Goal: Information Seeking & Learning: Learn about a topic

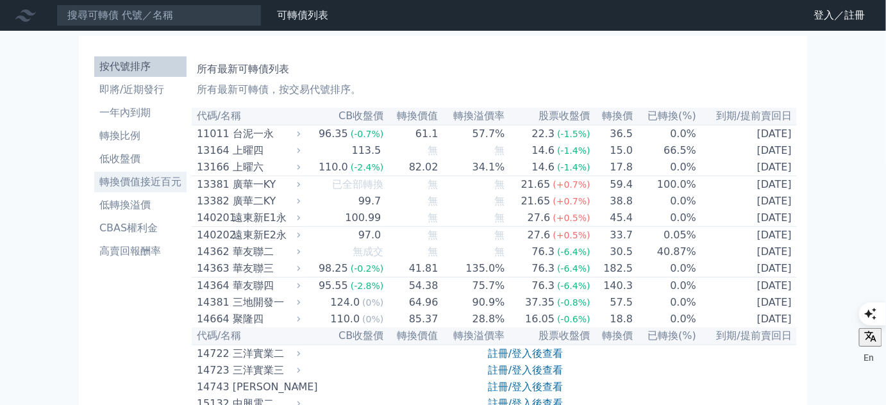
click at [124, 181] on li "轉換價值接近百元" at bounding box center [140, 181] width 92 height 15
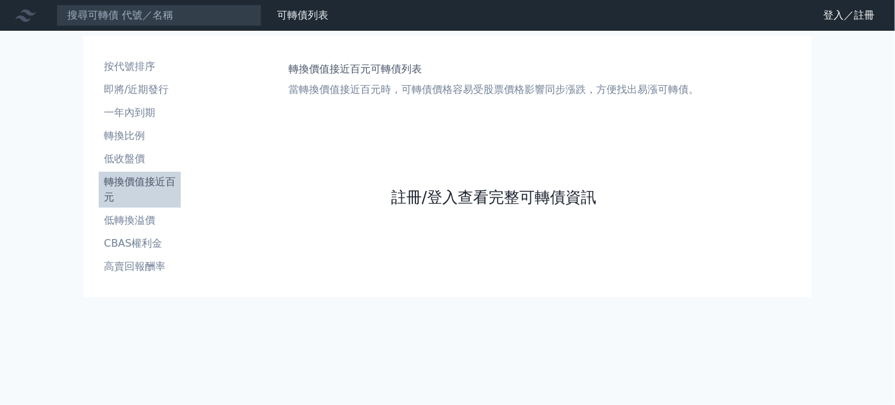
click at [443, 202] on link "註冊/登入查看完整可轉債資訊" at bounding box center [493, 197] width 205 height 21
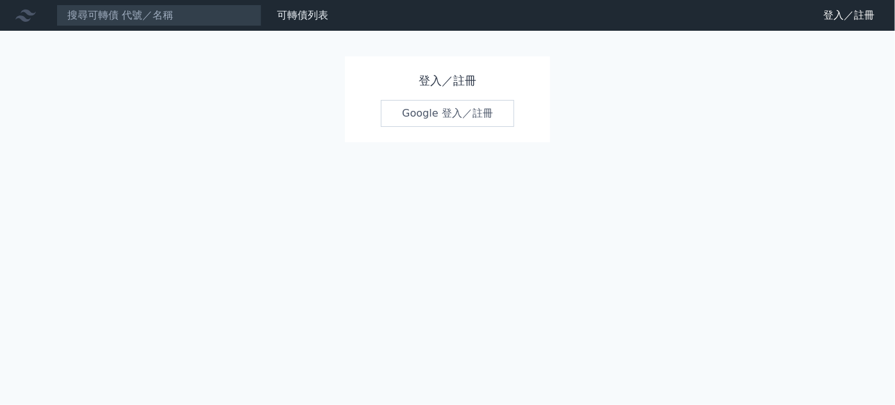
click at [448, 122] on link "Google 登入／註冊" at bounding box center [447, 113] width 133 height 27
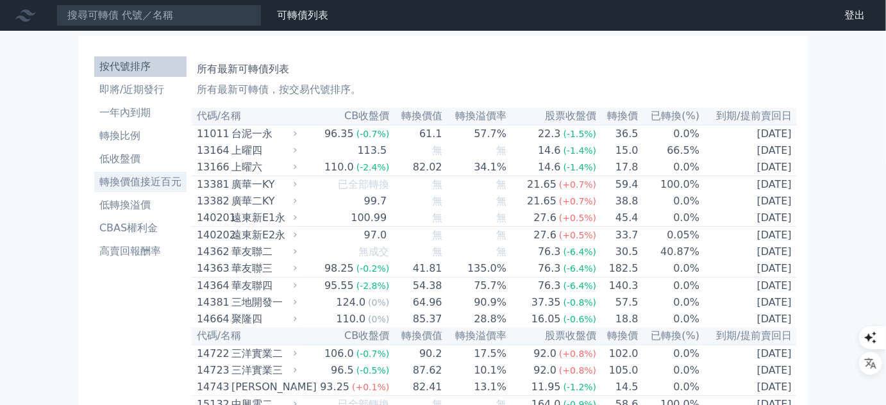
click at [153, 176] on li "轉換價值接近百元" at bounding box center [140, 181] width 92 height 15
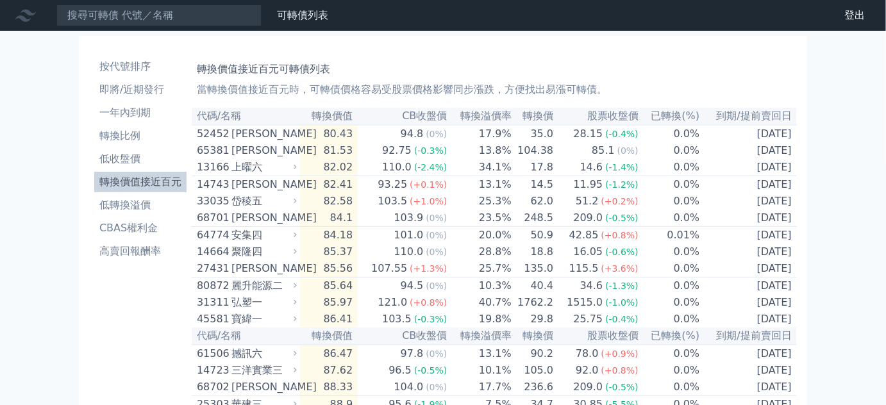
click at [126, 183] on li "轉換價值接近百元" at bounding box center [140, 181] width 92 height 15
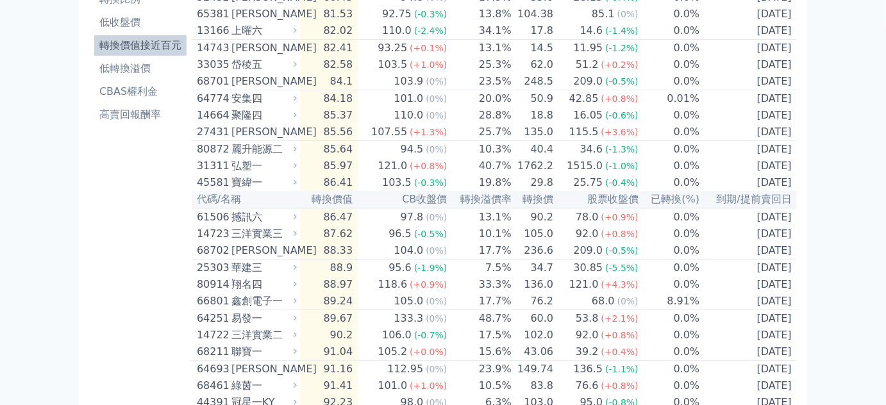
scroll to position [39, 0]
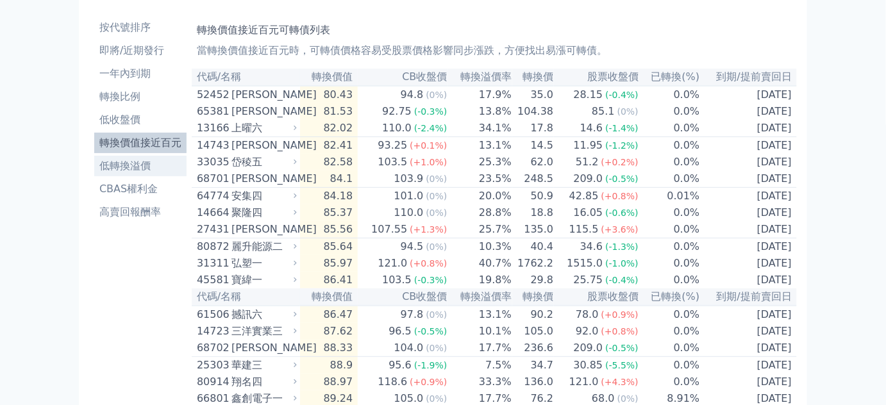
click at [122, 172] on li "低轉換溢價" at bounding box center [140, 165] width 92 height 15
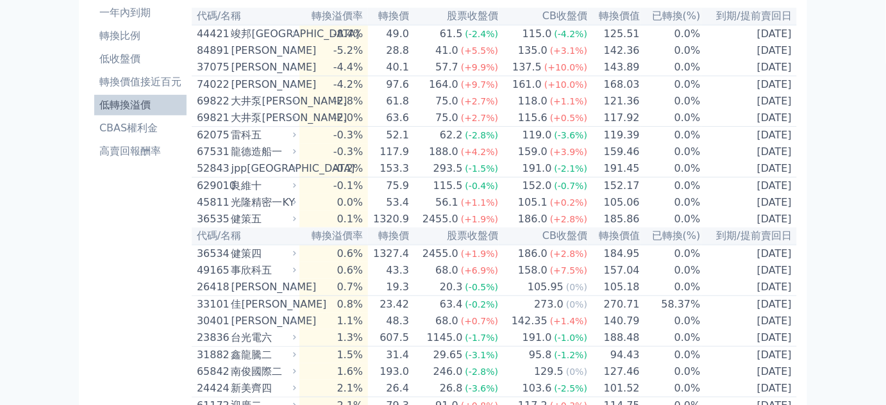
scroll to position [97, 0]
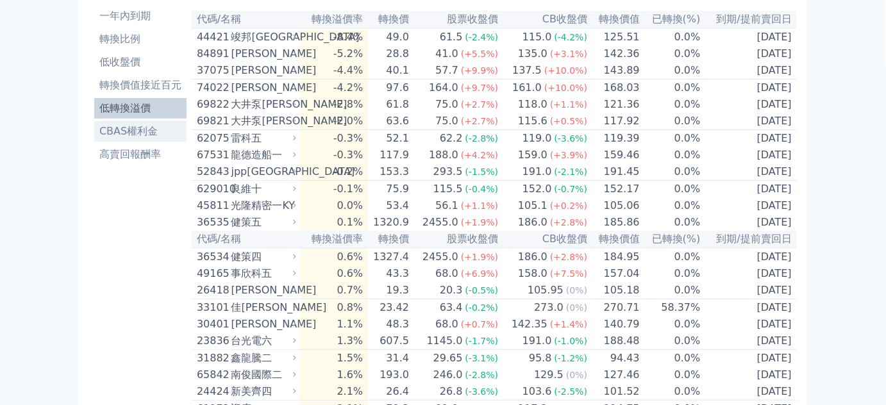
click at [133, 133] on li "CBAS權利金" at bounding box center [140, 131] width 92 height 15
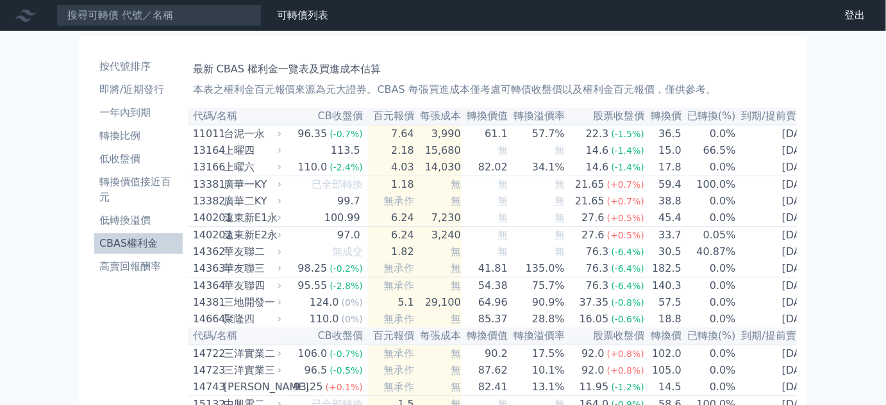
click at [21, 14] on icon at bounding box center [25, 15] width 21 height 21
click at [0, 0] on link "財務數據" at bounding box center [0, 0] width 0 height 0
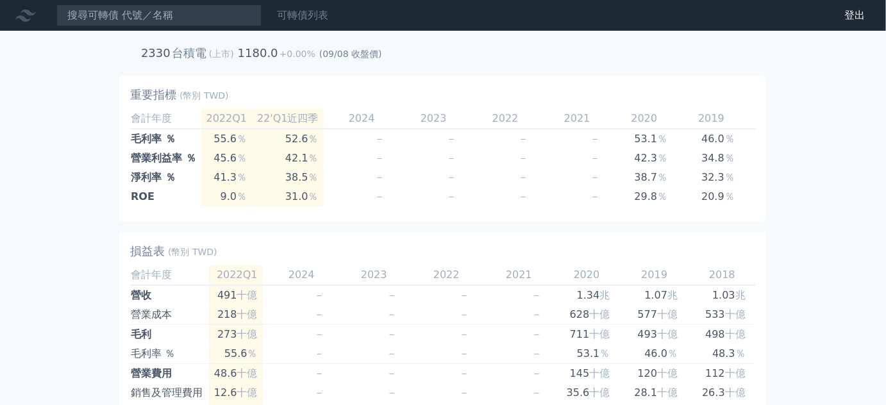
click at [308, 18] on link "可轉債列表" at bounding box center [302, 15] width 51 height 12
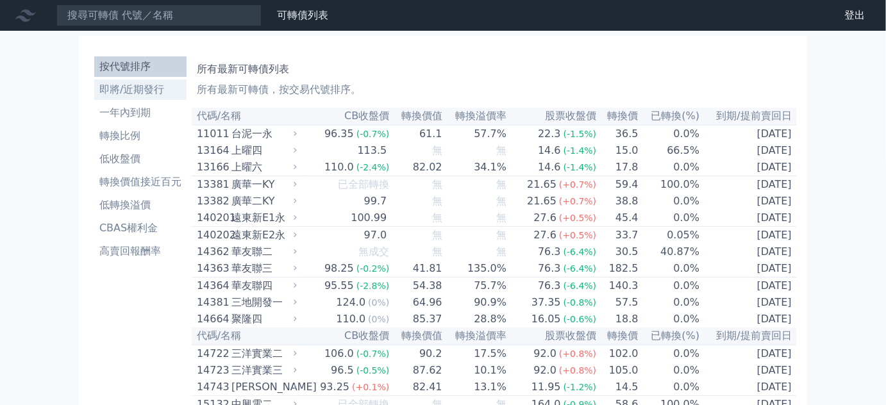
click at [137, 96] on li "即將/近期發行" at bounding box center [140, 89] width 92 height 15
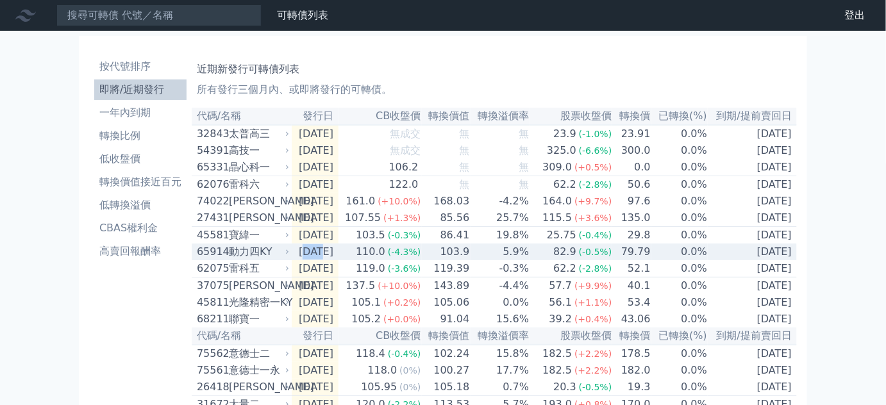
click at [324, 260] on td "[DATE]" at bounding box center [315, 252] width 47 height 17
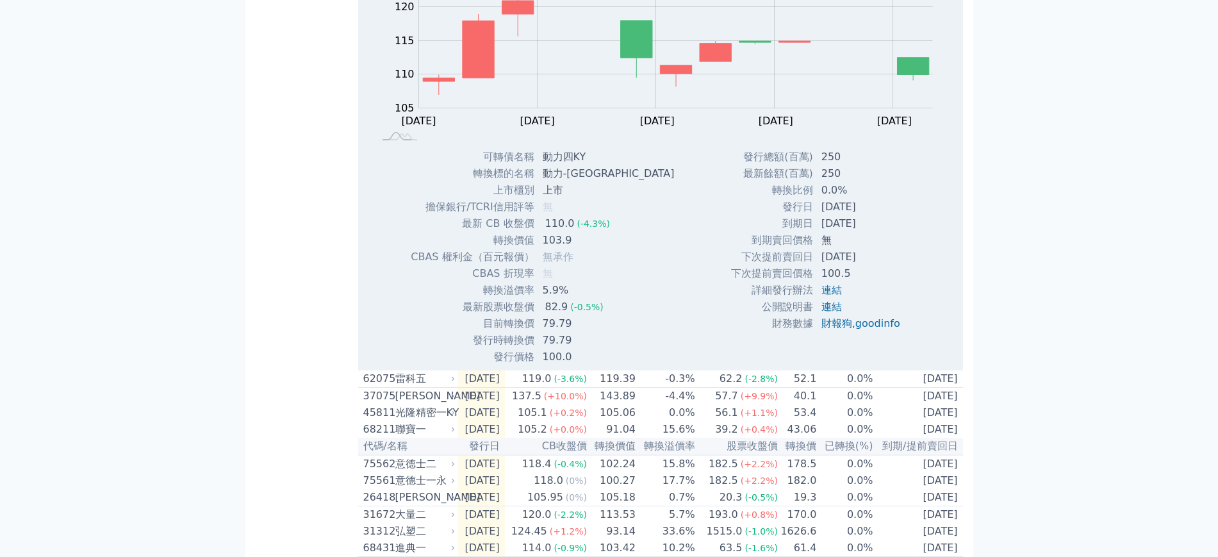
scroll to position [401, 0]
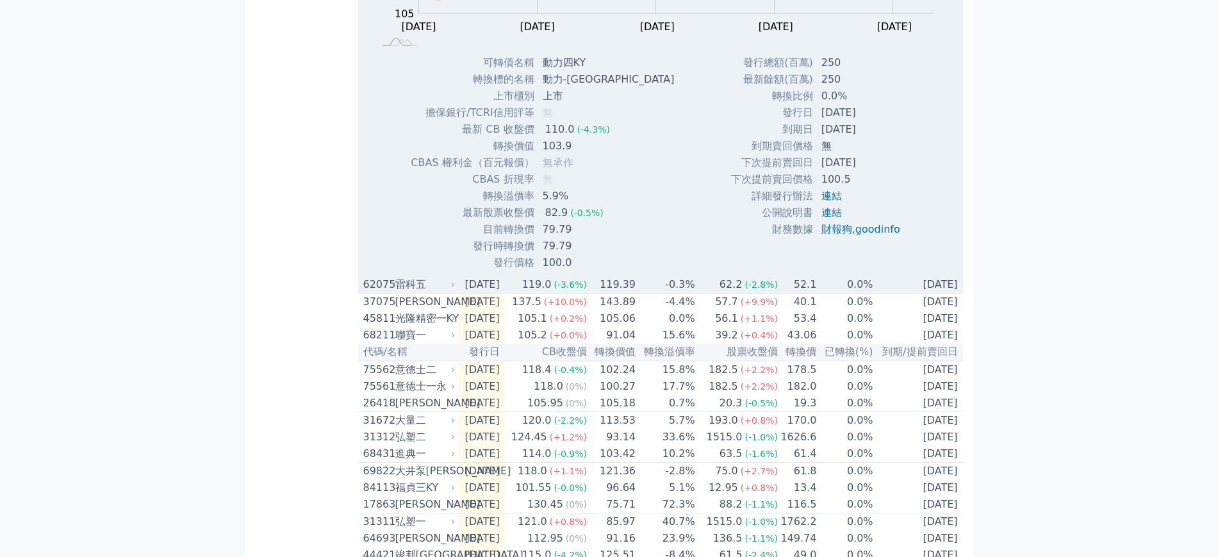
click at [413, 292] on div "雷科五" at bounding box center [424, 284] width 58 height 15
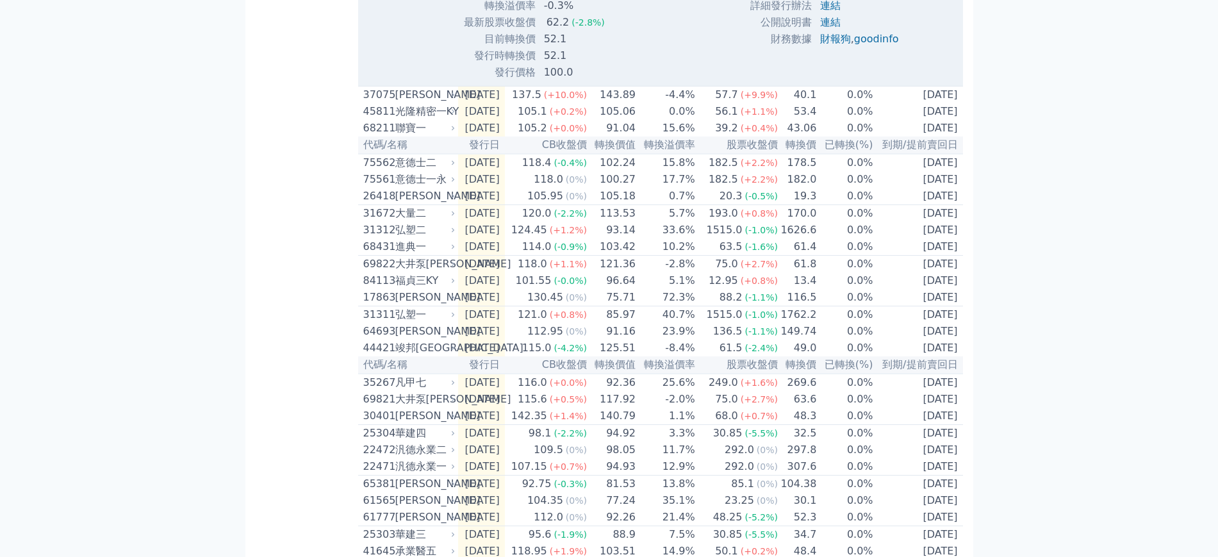
scroll to position [1068, 0]
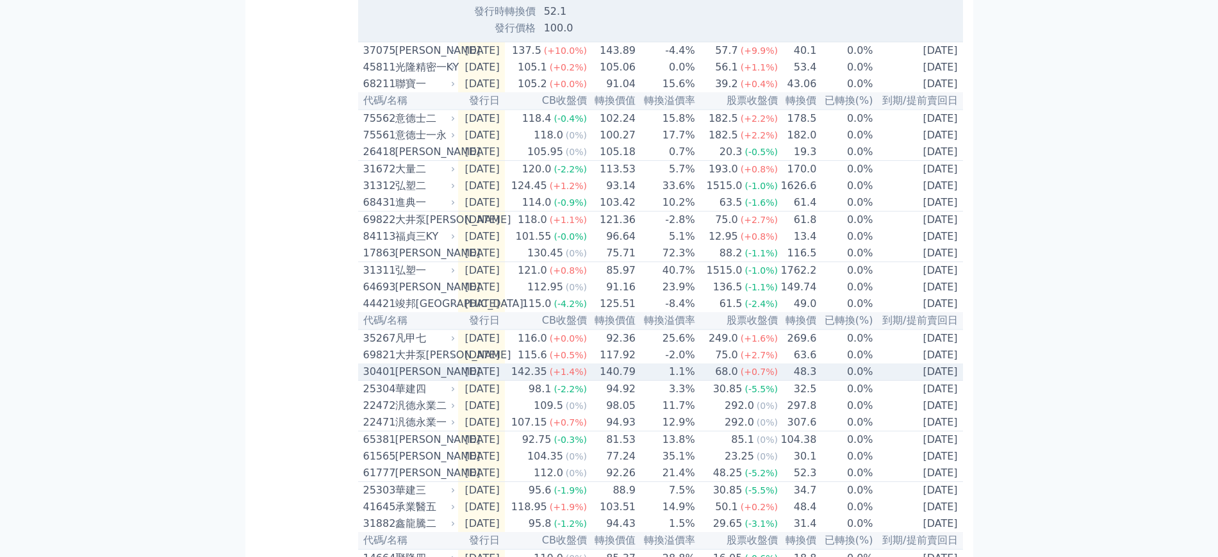
click at [380, 379] on div "30401" at bounding box center [377, 371] width 29 height 15
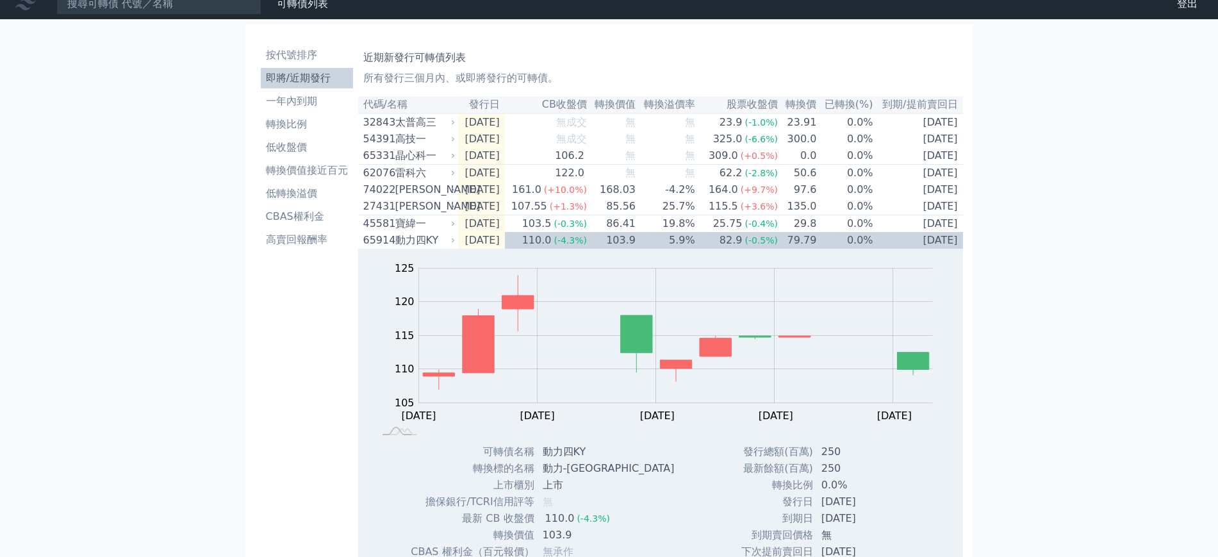
scroll to position [0, 0]
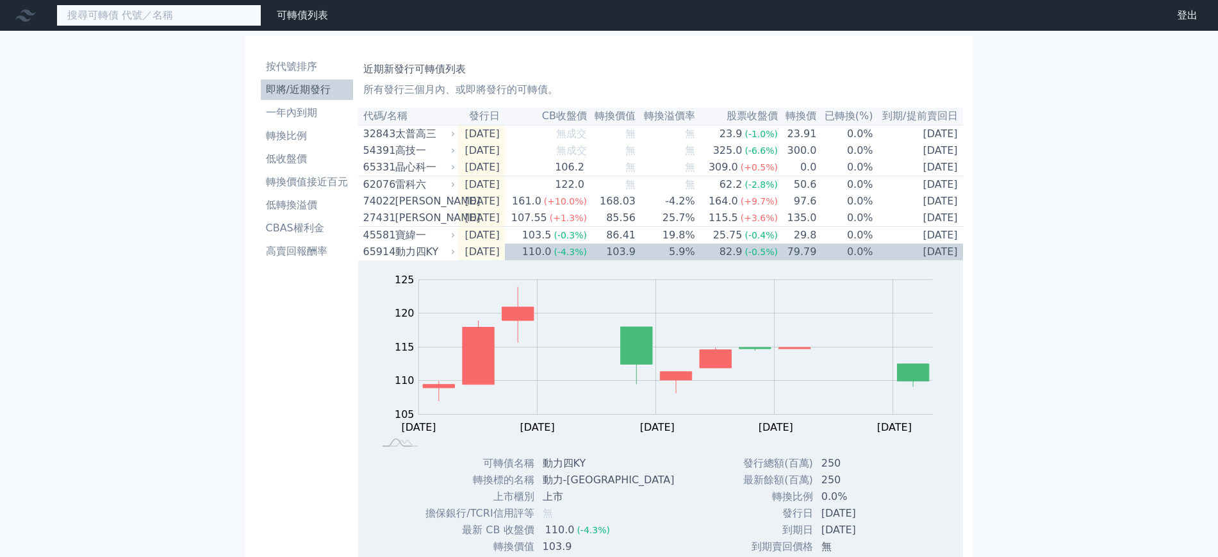
click at [169, 14] on input at bounding box center [158, 15] width 205 height 22
click at [307, 8] on div "可轉債列表" at bounding box center [303, 15] width 62 height 15
